Goal: Task Accomplishment & Management: Complete application form

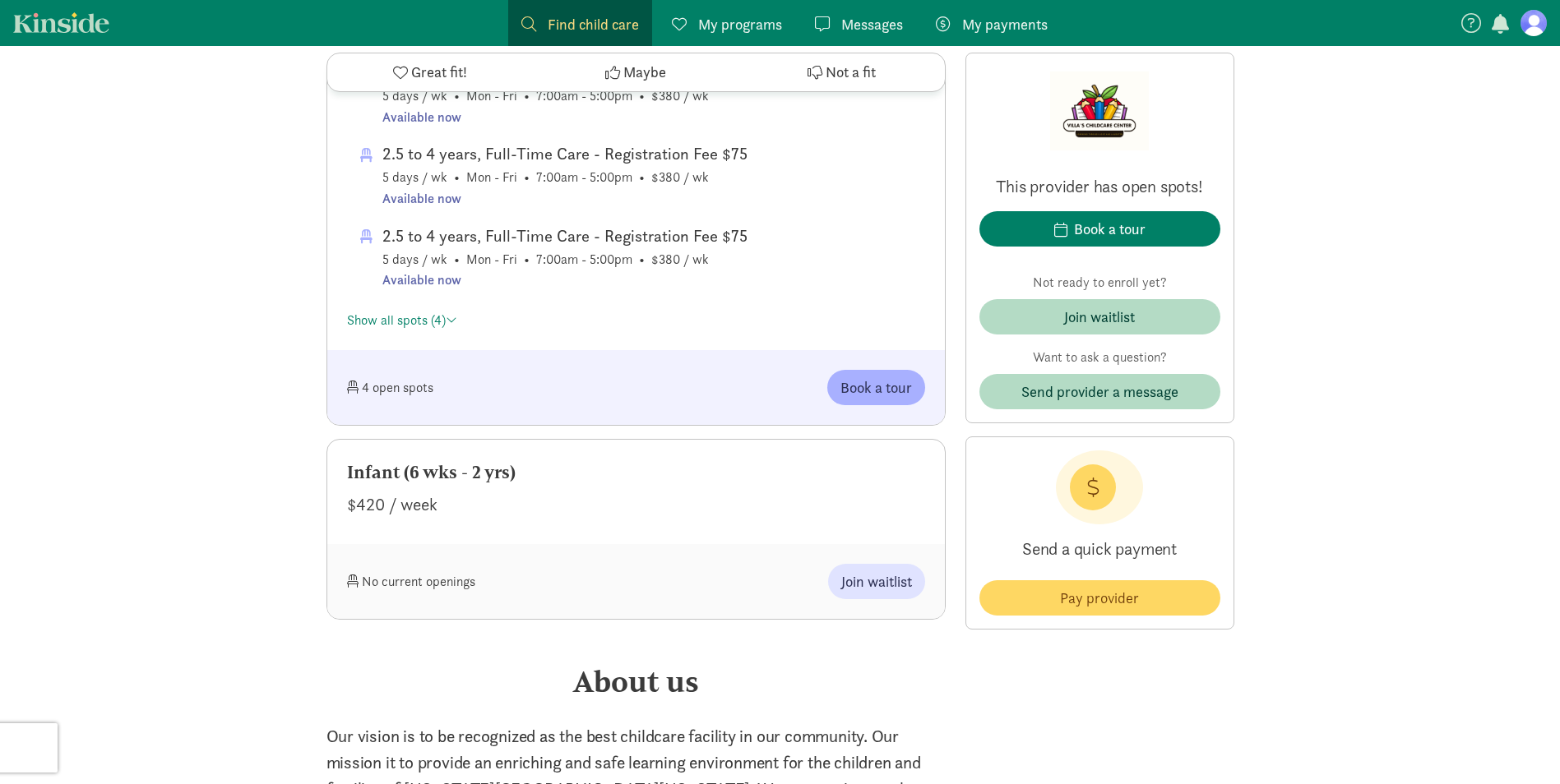
scroll to position [1069, 0]
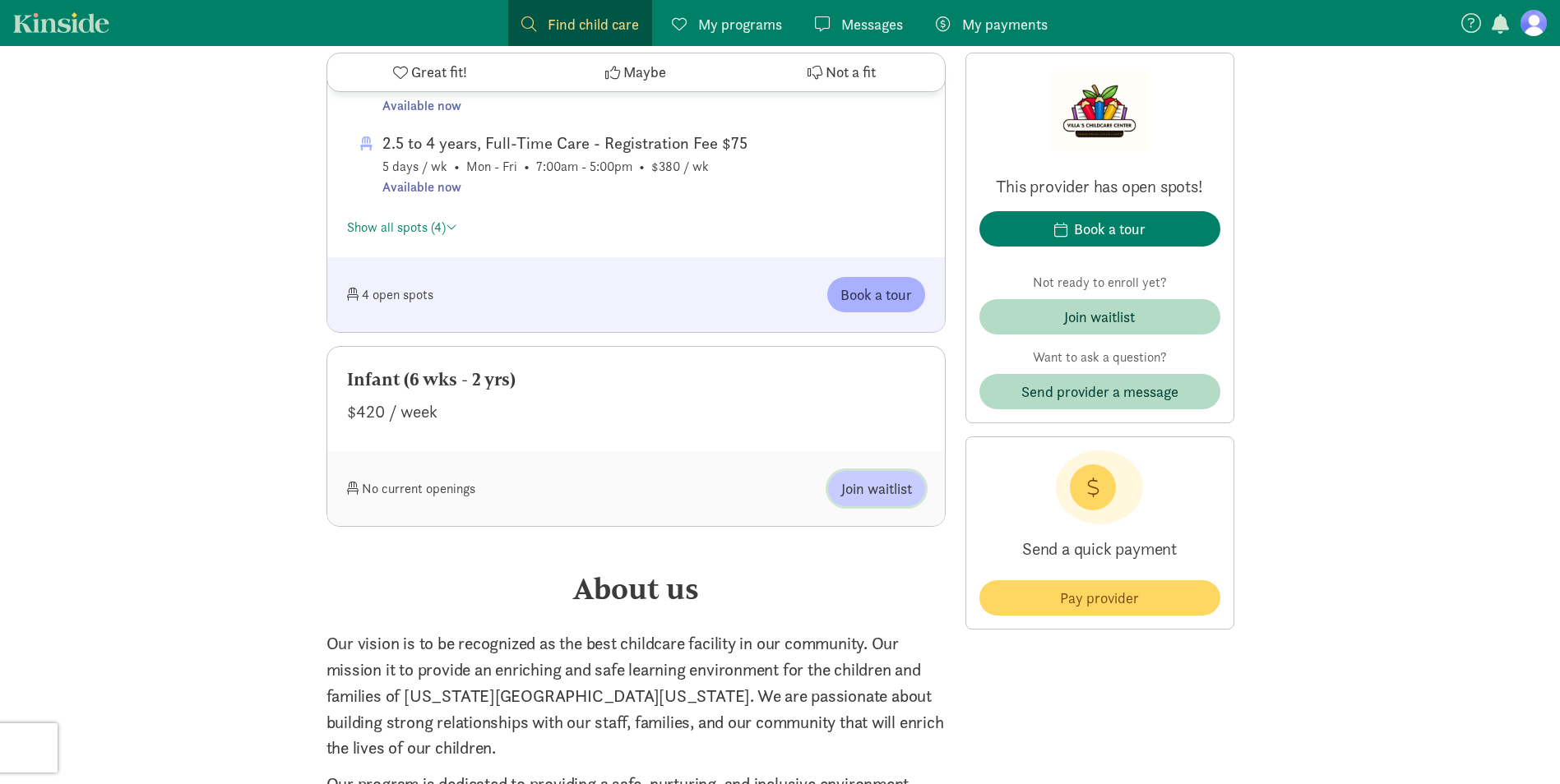
click at [870, 483] on span "Join waitlist" at bounding box center [877, 489] width 71 height 22
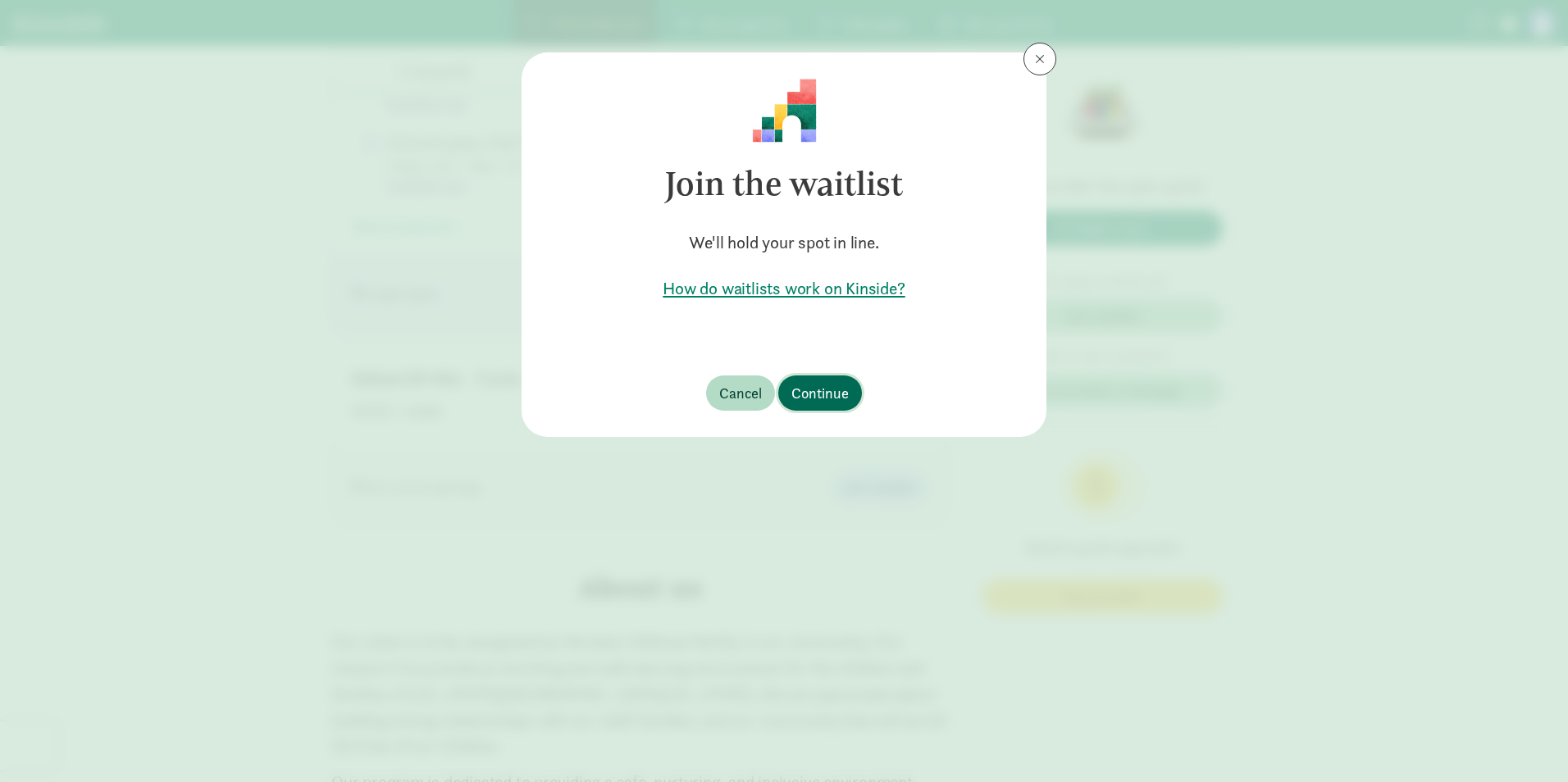
click at [812, 380] on button "Continue" at bounding box center [820, 393] width 84 height 35
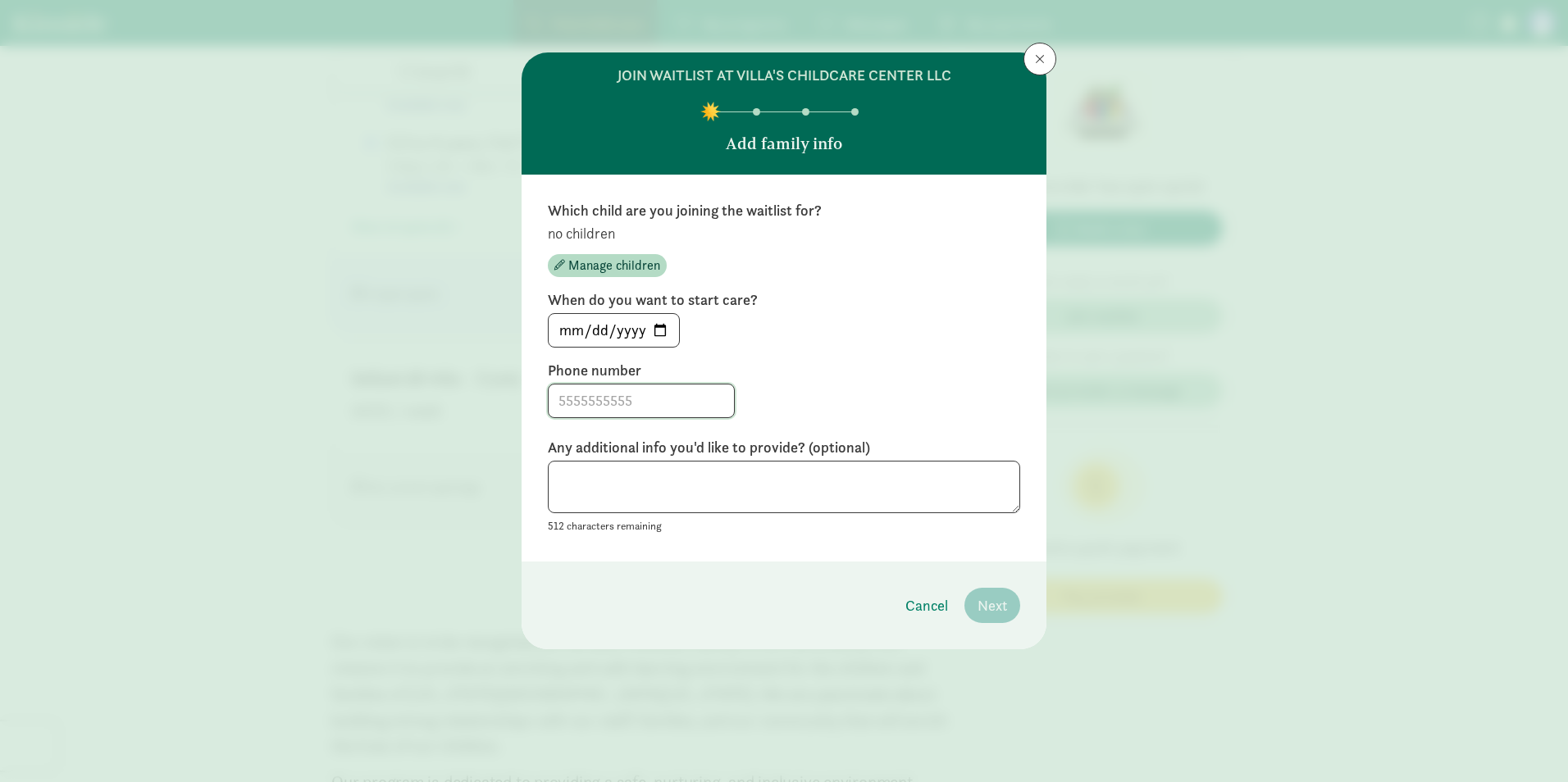
click at [597, 396] on input at bounding box center [640, 401] width 185 height 33
click at [662, 329] on input "[DATE]" at bounding box center [613, 330] width 130 height 33
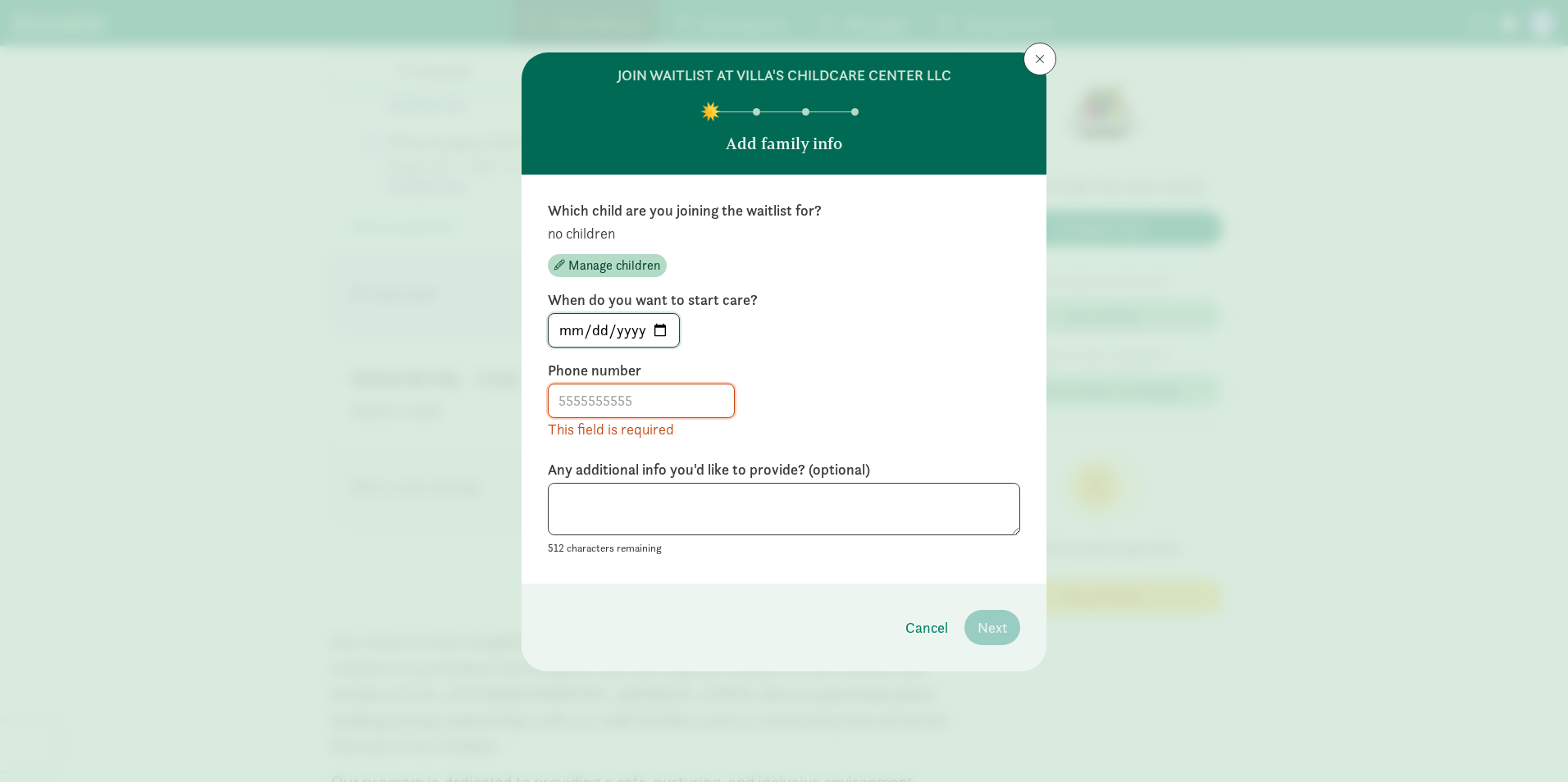
type input "[DATE]"
click at [645, 403] on input at bounding box center [640, 401] width 185 height 33
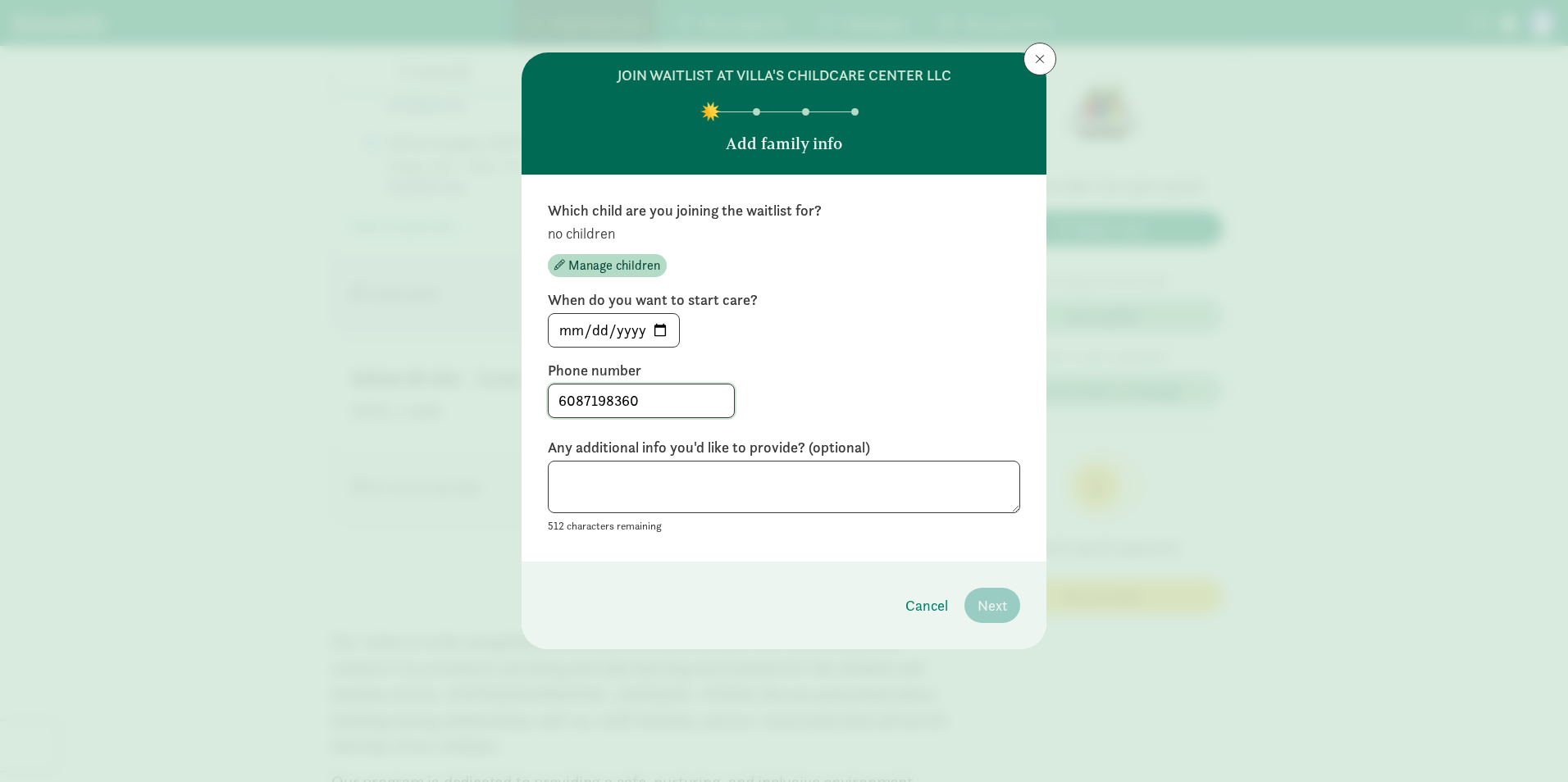
type input "6087198360"
click at [654, 473] on textarea at bounding box center [784, 487] width 472 height 54
type textarea "6 week old, due [DATE], she could be born sooner"
click at [913, 351] on div "Which child are you joining the waitlist for? no children Manage children When …" at bounding box center [784, 368] width 472 height 334
click at [797, 552] on div "Which child are you joining the waitlist for? no children Manage children When …" at bounding box center [784, 368] width 524 height 387
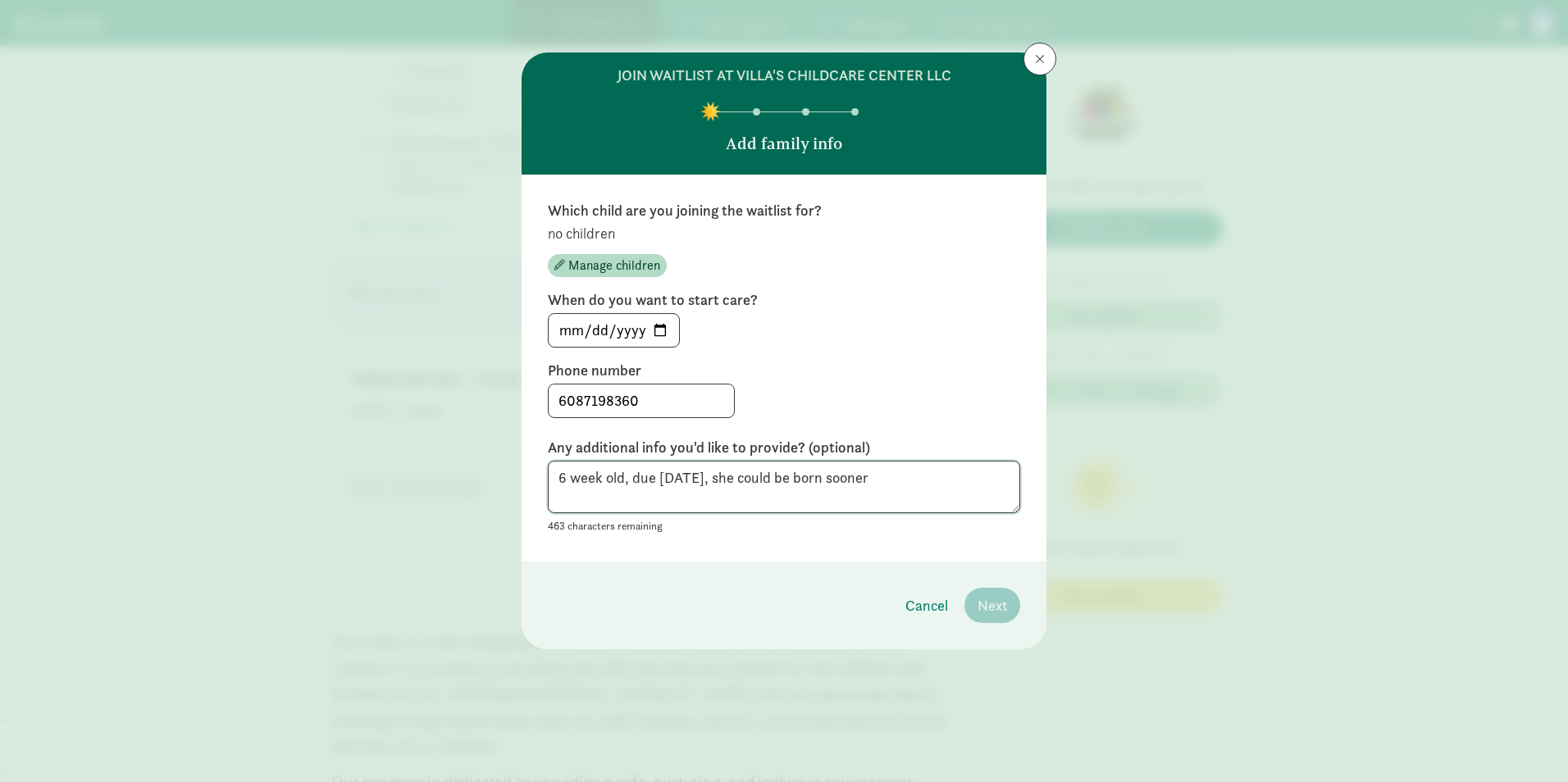
click at [876, 471] on textarea "6 week old, due [DATE], she could be born sooner" at bounding box center [784, 487] width 472 height 54
drag, startPoint x: 673, startPoint y: 480, endPoint x: 839, endPoint y: 376, distance: 195.9
click at [857, 376] on label "Phone number" at bounding box center [784, 370] width 472 height 20
drag, startPoint x: 874, startPoint y: 477, endPoint x: 461, endPoint y: 492, distance: 413.3
click at [462, 495] on div "join waitlist at Villa's Childcare Center LLC Add family info Which child are y…" at bounding box center [784, 391] width 1568 height 782
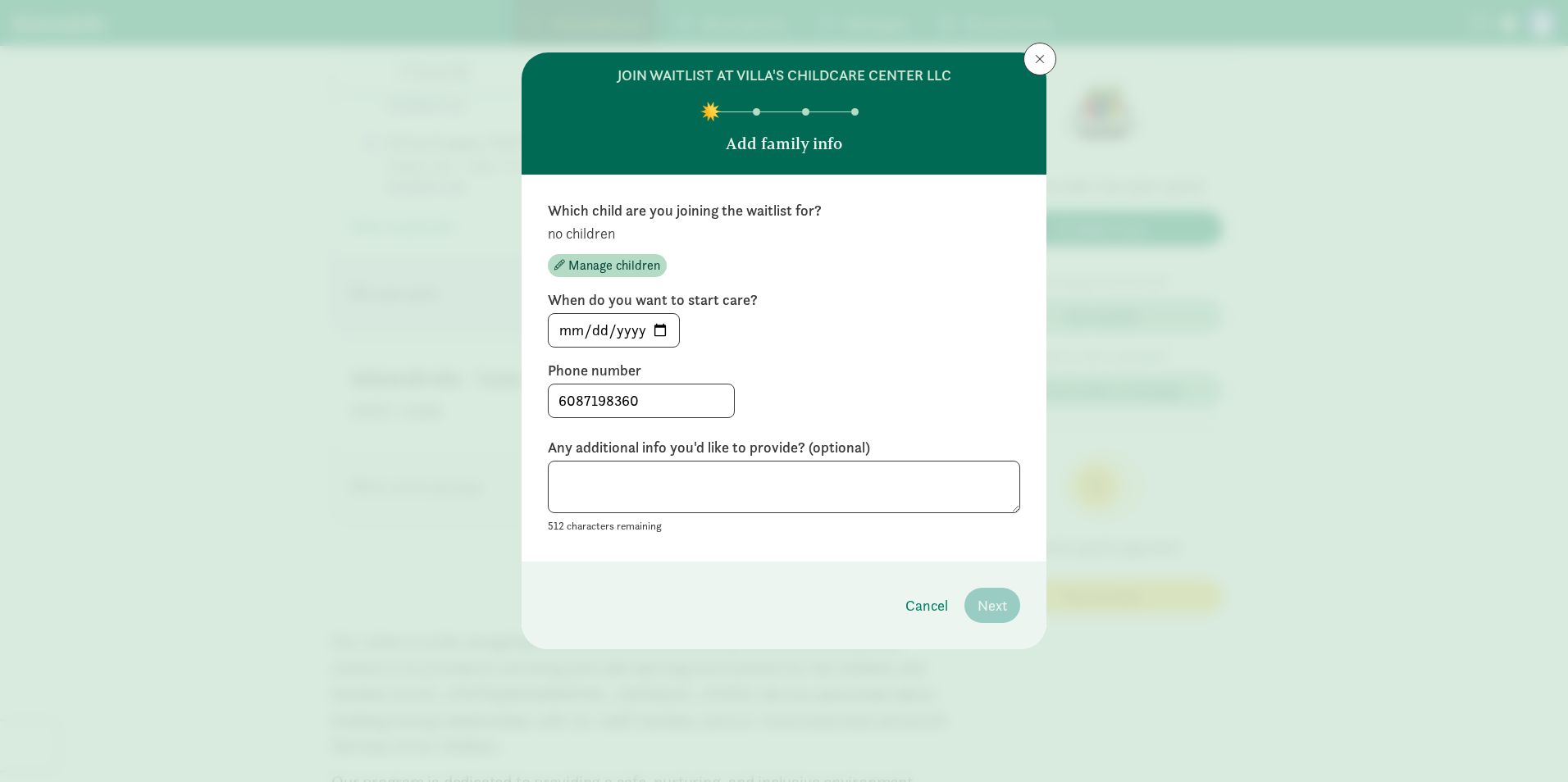
click at [933, 385] on div "6087198360" at bounding box center [784, 401] width 472 height 35
click at [787, 241] on p "no children" at bounding box center [784, 234] width 472 height 20
click at [615, 261] on span "Manage children" at bounding box center [614, 266] width 92 height 20
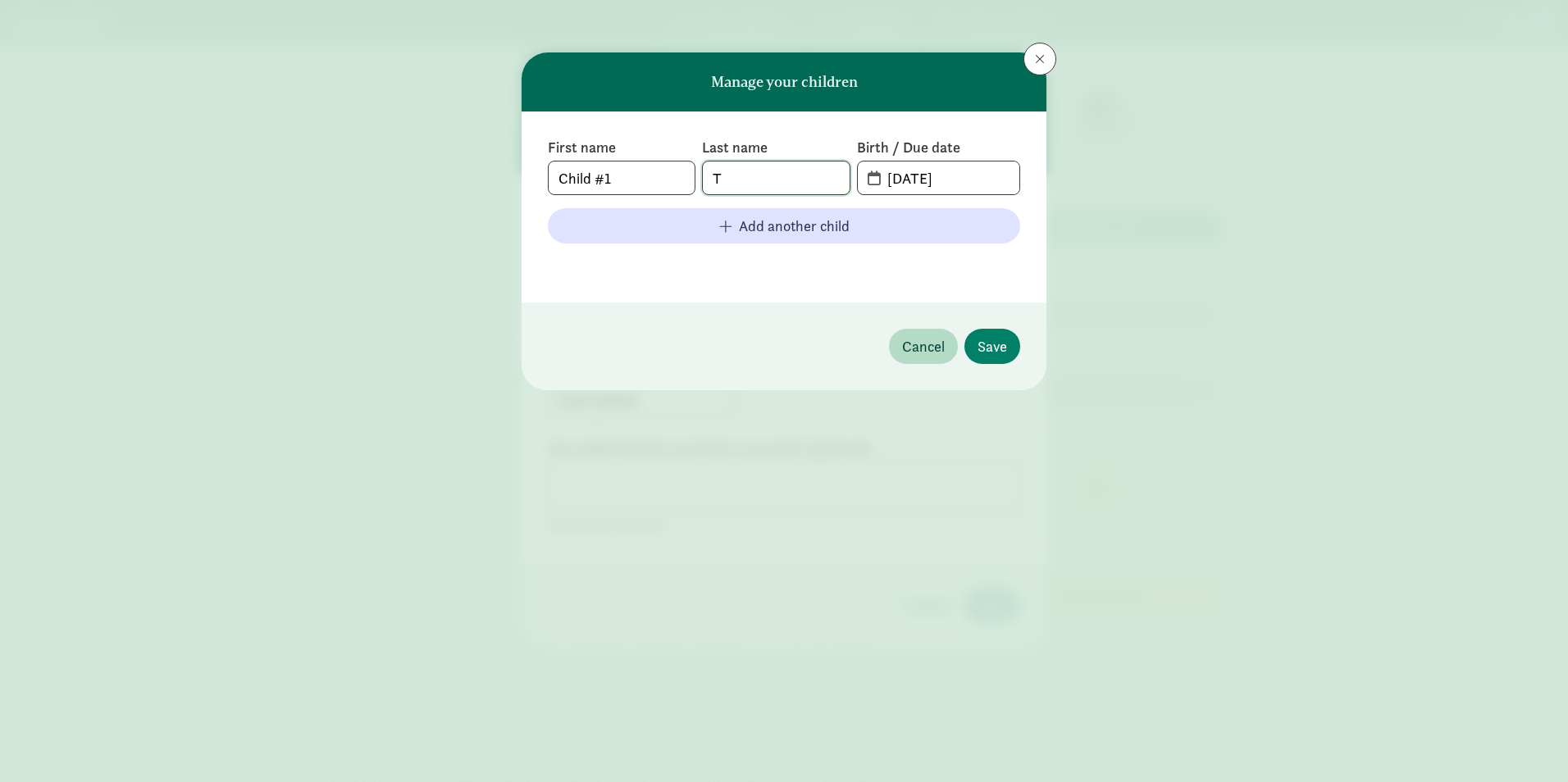
drag, startPoint x: 766, startPoint y: 175, endPoint x: 682, endPoint y: 182, distance: 84.3
click at [682, 182] on div "First name Child #1 Last name T Birth / Due date [DATE]" at bounding box center [784, 166] width 472 height 58
type input "walford"
click at [919, 175] on input "[DATE]" at bounding box center [948, 178] width 142 height 33
click at [864, 175] on span "[DATE]" at bounding box center [938, 178] width 161 height 33
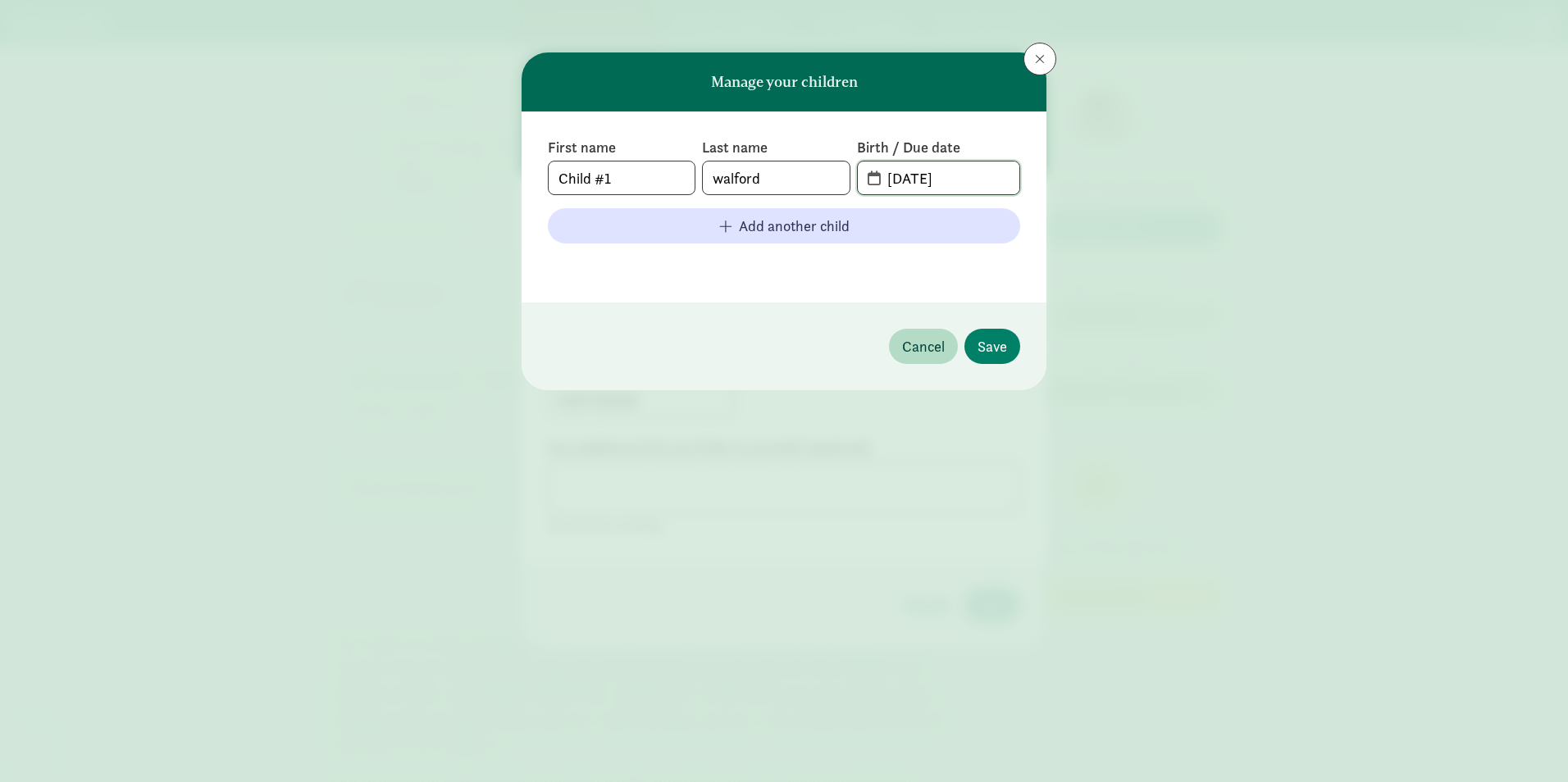
click at [926, 174] on input "[DATE]" at bounding box center [948, 178] width 142 height 33
drag, startPoint x: 975, startPoint y: 174, endPoint x: 845, endPoint y: 173, distance: 130.0
click at [845, 173] on div "First name Child #1 Last name [PERSON_NAME] Birth / Due date [DATE]" at bounding box center [784, 166] width 472 height 58
type input "[DATE]"
click at [1003, 345] on span "Save" at bounding box center [992, 346] width 30 height 22
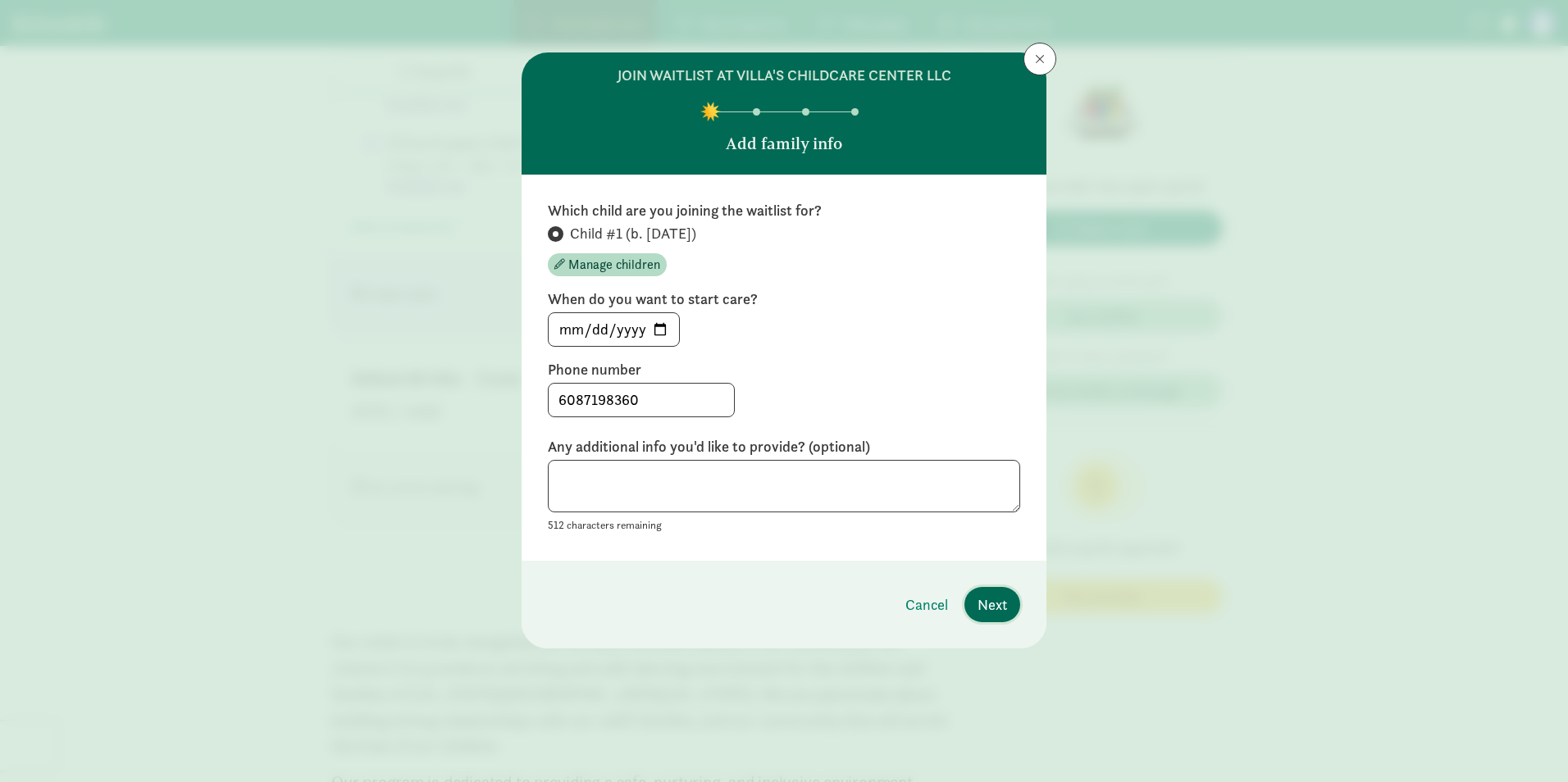
click at [1001, 610] on span "Next" at bounding box center [992, 604] width 30 height 22
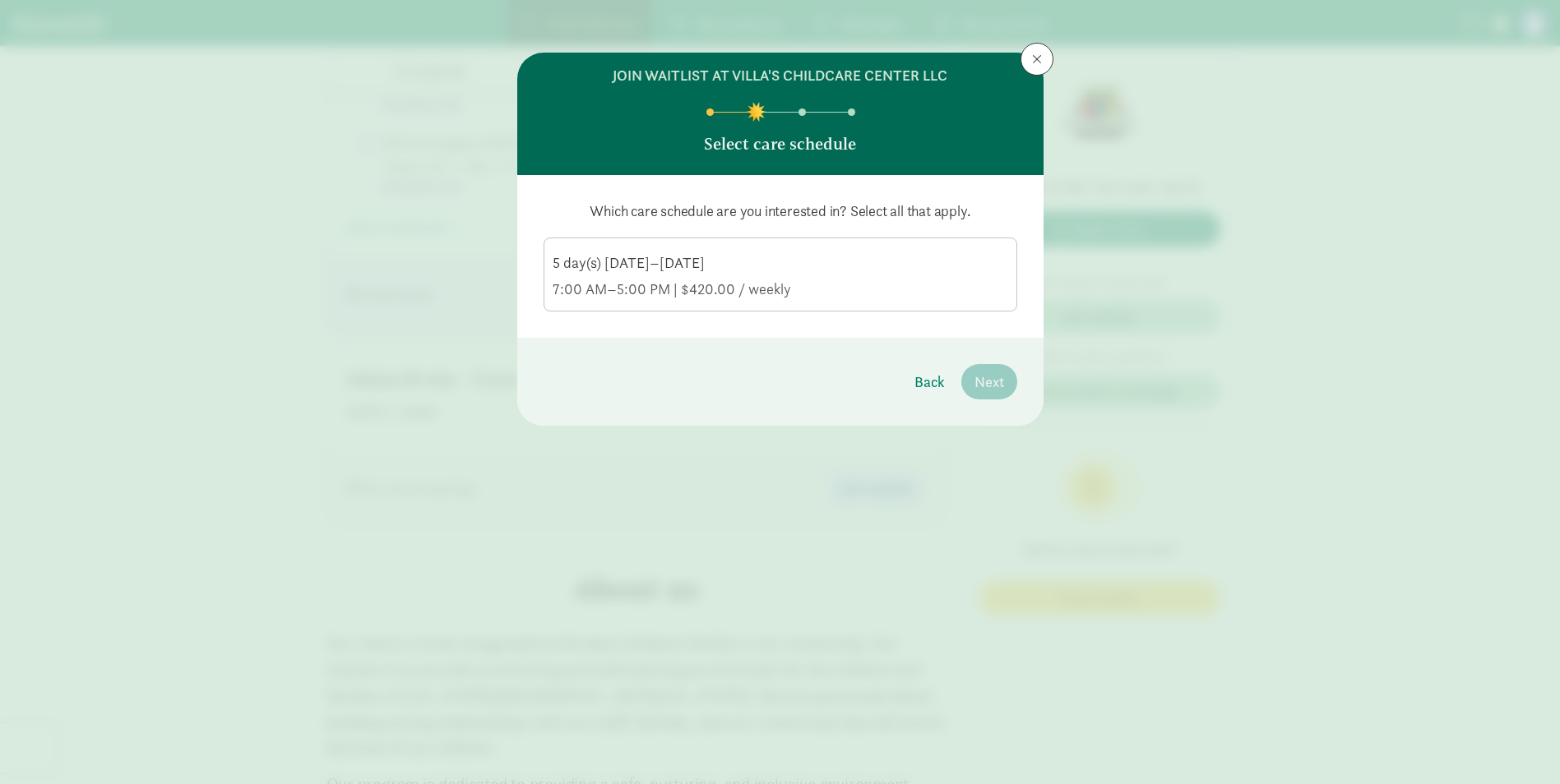
click at [824, 295] on div "7:00 AM–5:00 PM | $420.00 / weekly" at bounding box center [780, 290] width 456 height 20
click at [0, 0] on input "5 day(s) [DATE]–[DATE] 7:00 AM–5:00 PM | $420.00 / weekly" at bounding box center [0, 0] width 0 height 0
click at [986, 388] on span "Next" at bounding box center [989, 381] width 30 height 22
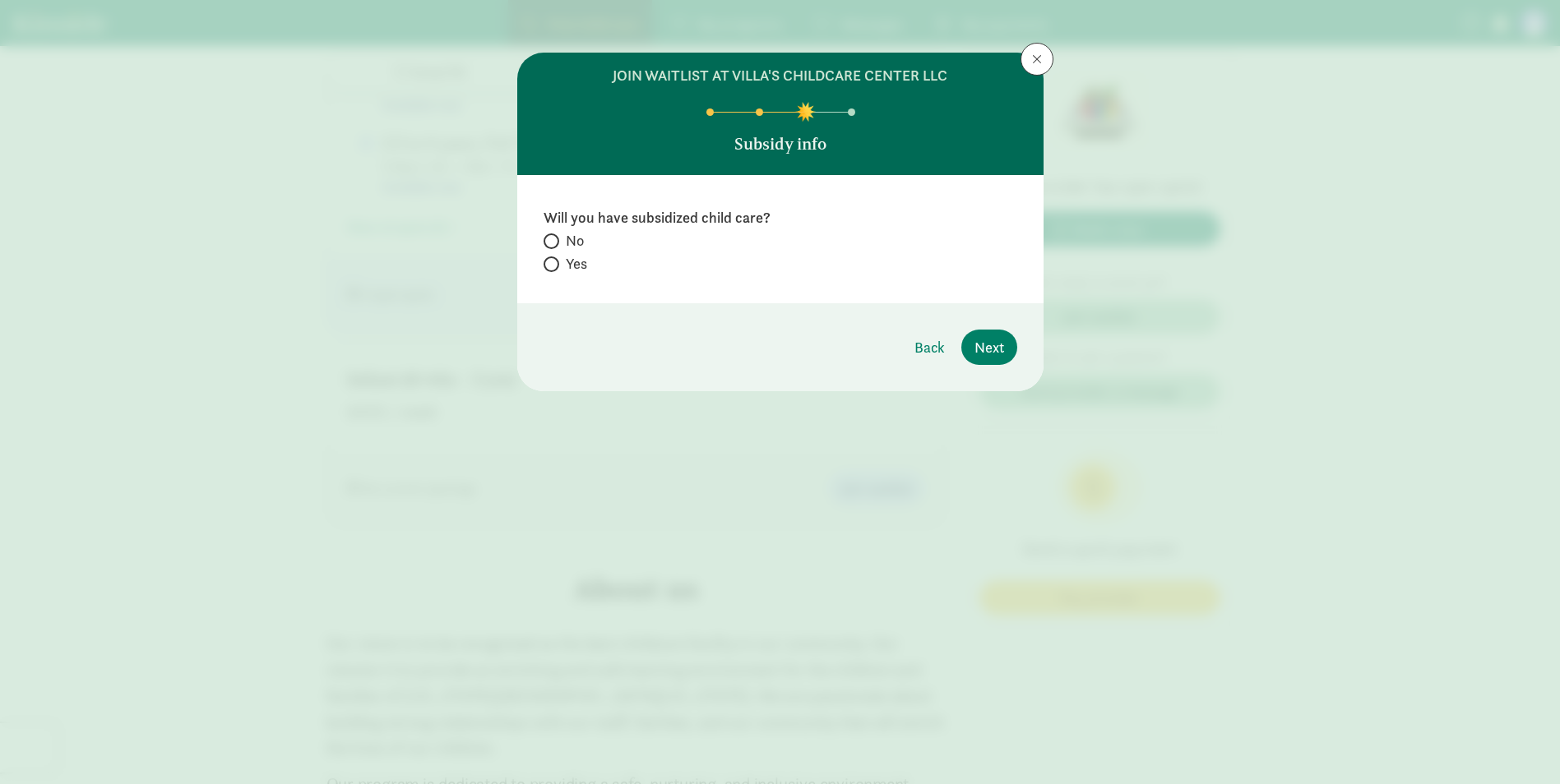
click at [554, 239] on span at bounding box center [551, 241] width 16 height 16
click at [554, 239] on input "No" at bounding box center [548, 241] width 11 height 11
radio input "true"
click at [984, 348] on span "Next" at bounding box center [989, 347] width 30 height 22
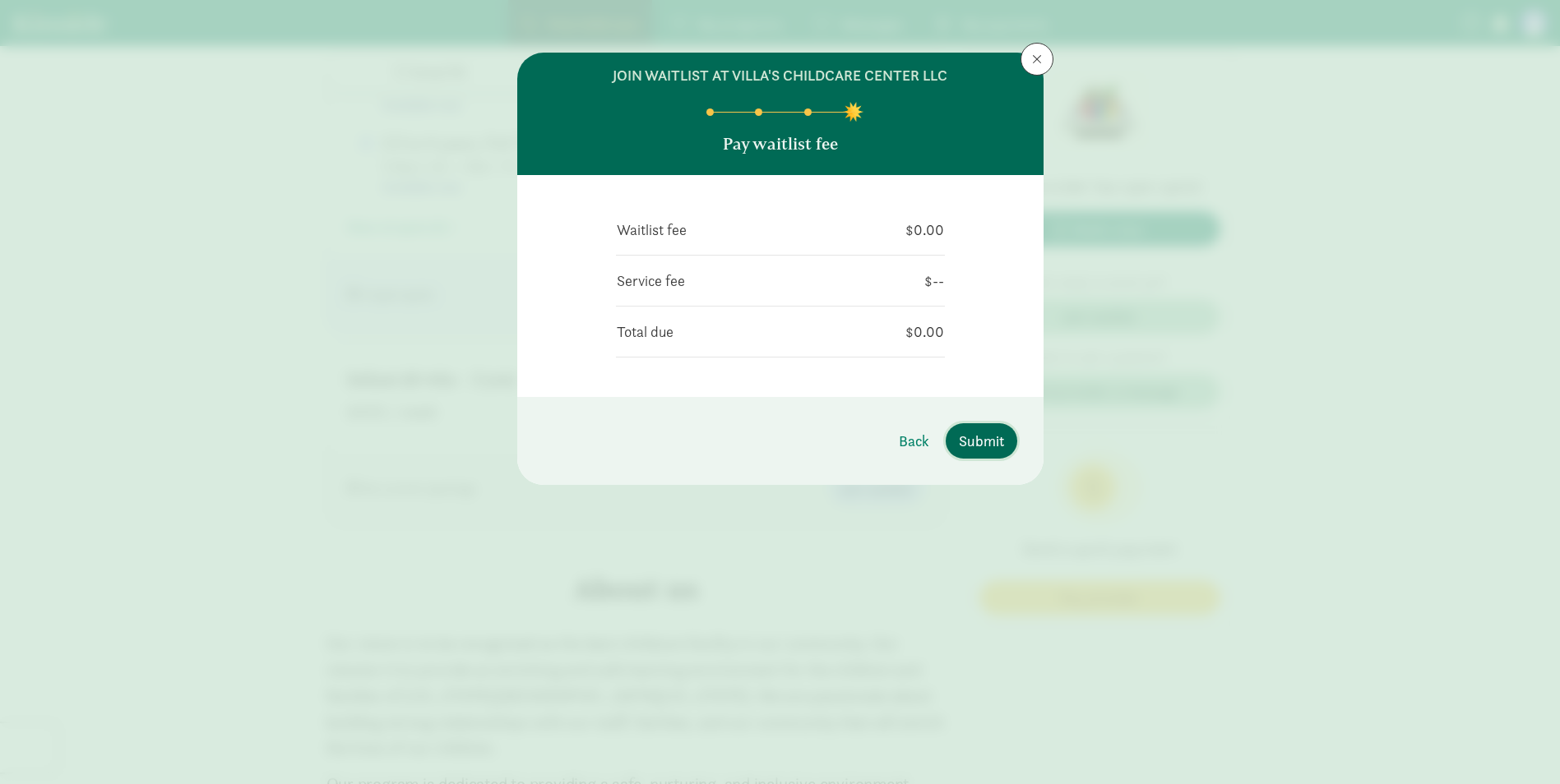
click at [989, 446] on span "Submit" at bounding box center [981, 441] width 45 height 22
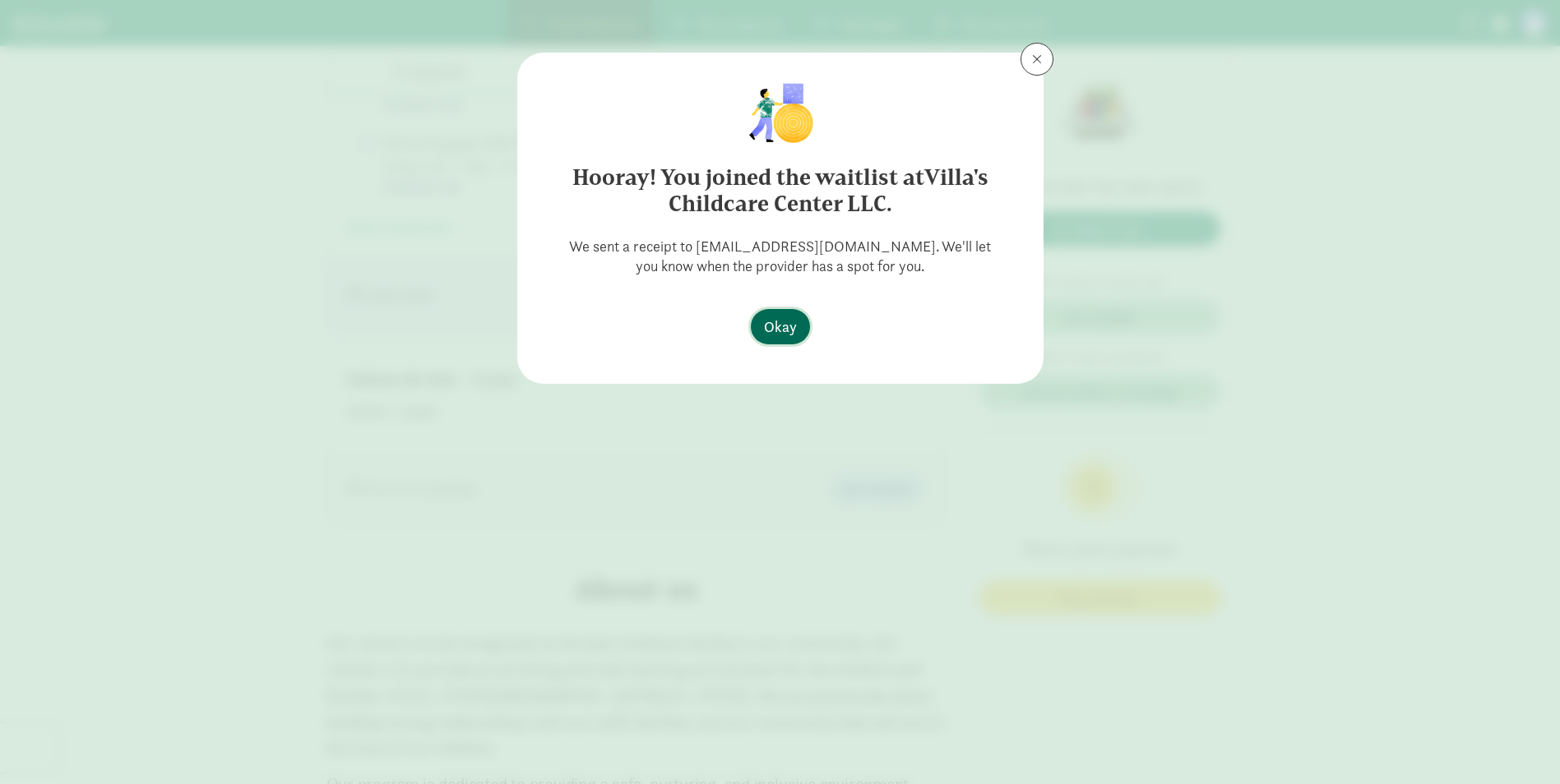
drag, startPoint x: 754, startPoint y: 324, endPoint x: 762, endPoint y: 320, distance: 8.9
click at [754, 324] on button "Okay" at bounding box center [780, 327] width 59 height 35
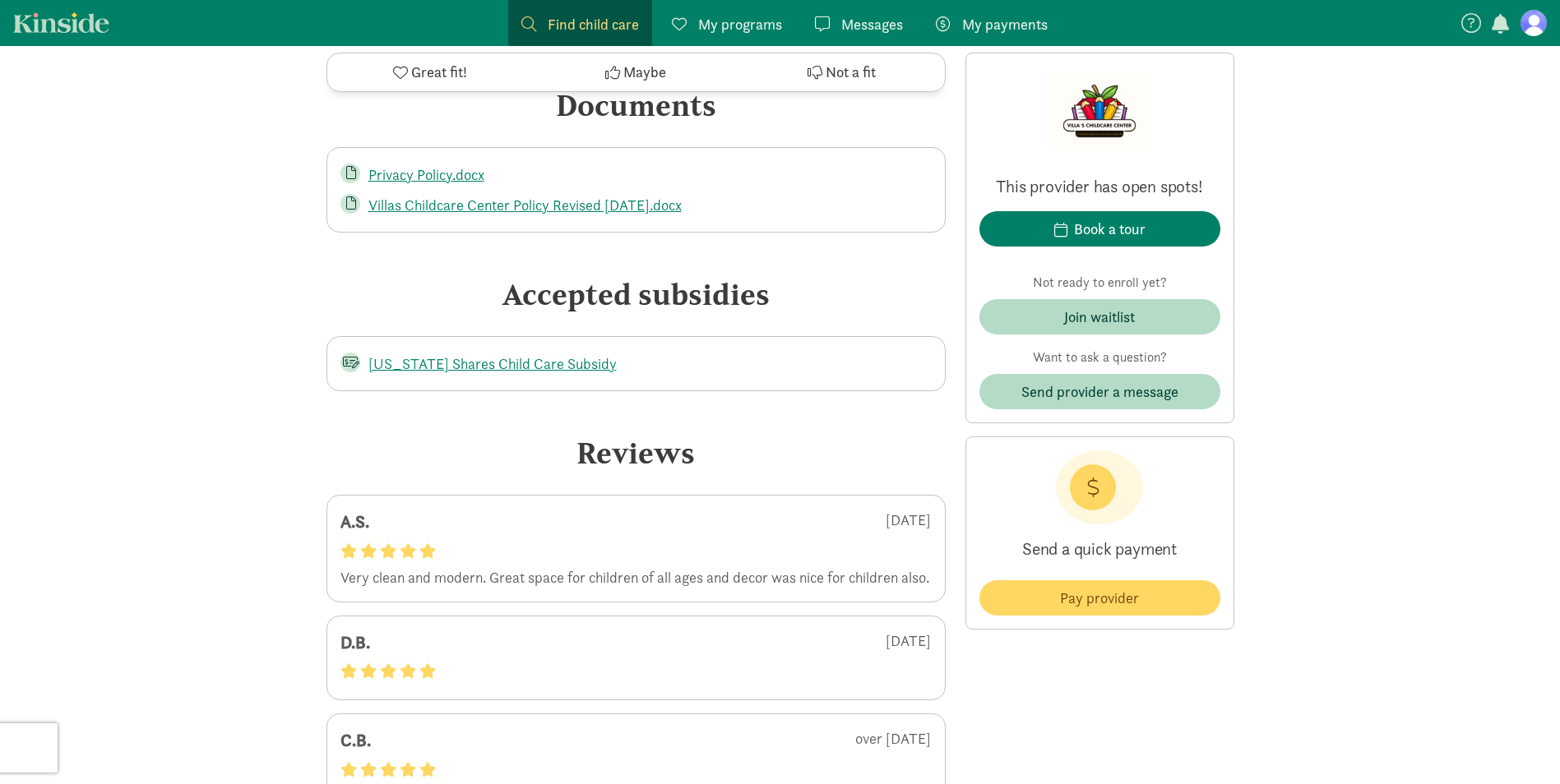
scroll to position [3041, 0]
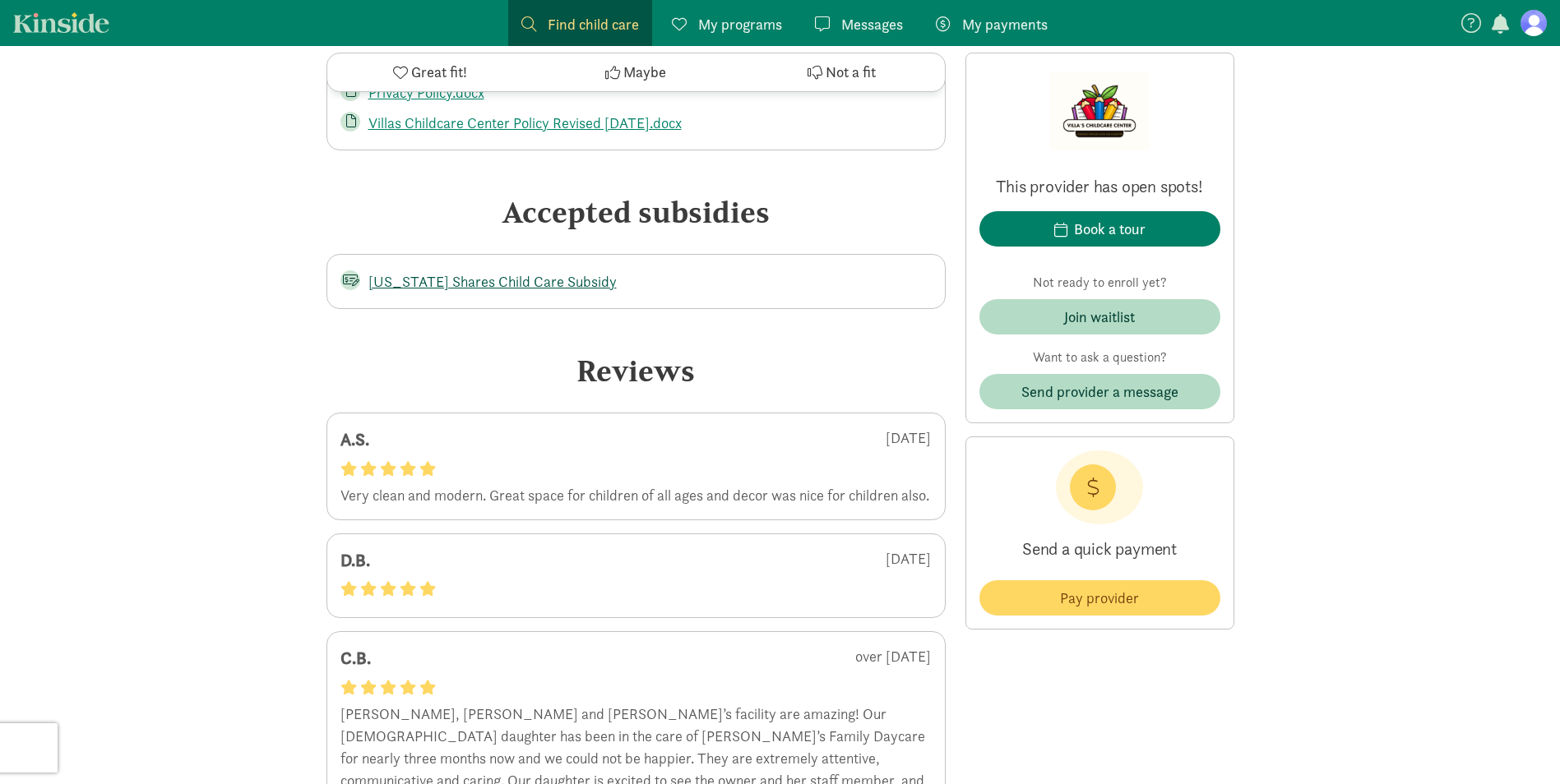
click at [512, 287] on link "[US_STATE] Shares Child Care Subsidy" at bounding box center [492, 281] width 248 height 19
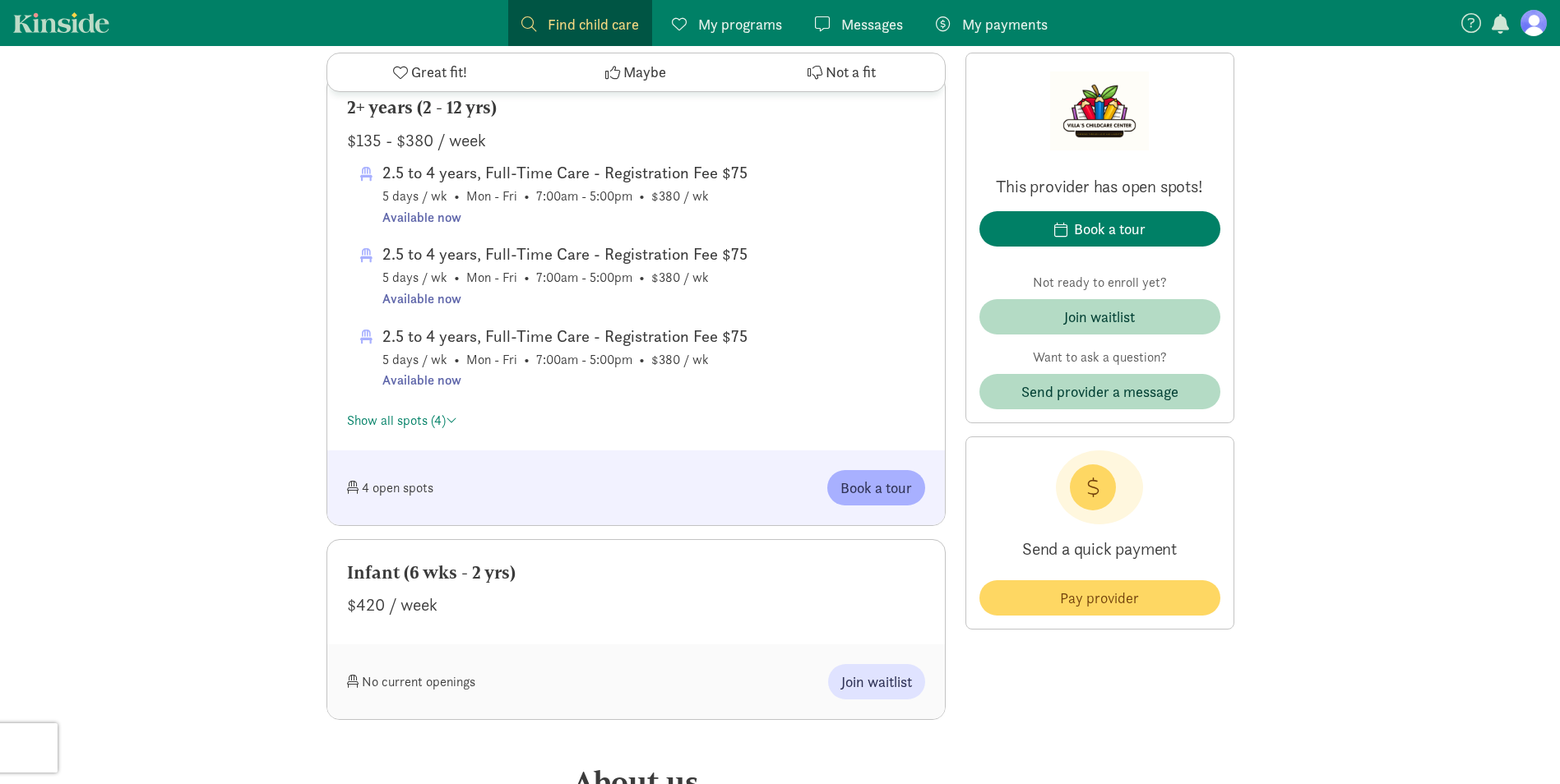
scroll to position [986, 0]
